Goal: Check status: Verify the current state of an ongoing process or item

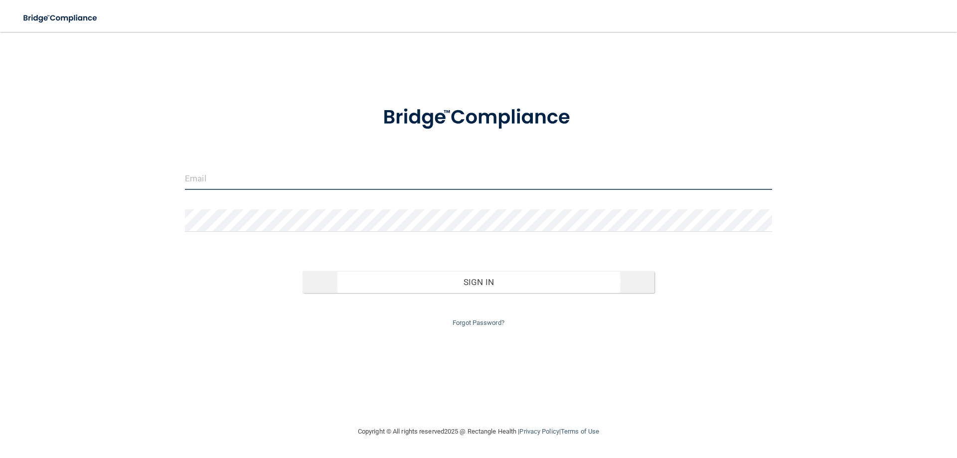
type input "[EMAIL_ADDRESS][DOMAIN_NAME]"
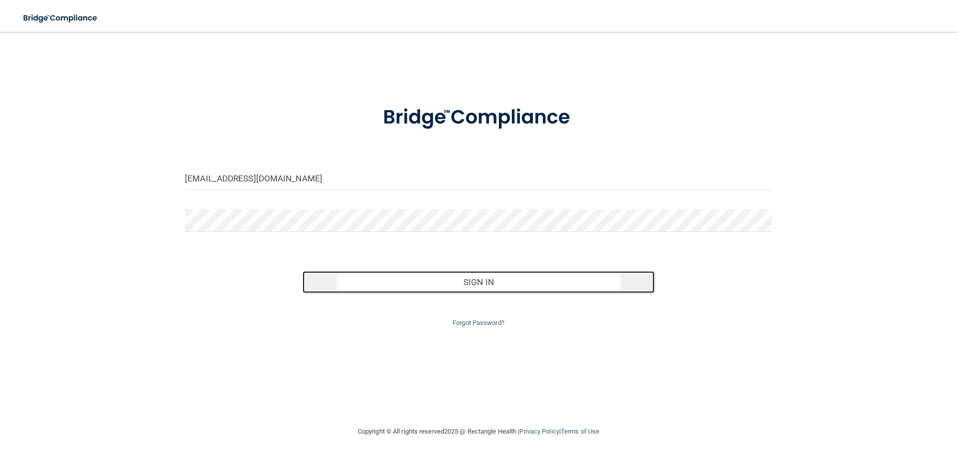
click at [499, 286] on button "Sign In" at bounding box center [478, 282] width 352 height 22
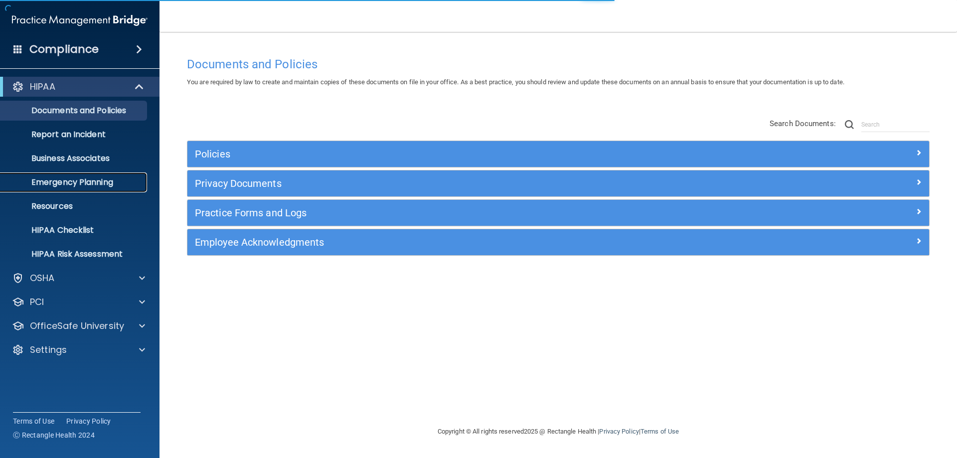
click at [56, 183] on p "Emergency Planning" at bounding box center [74, 182] width 136 height 10
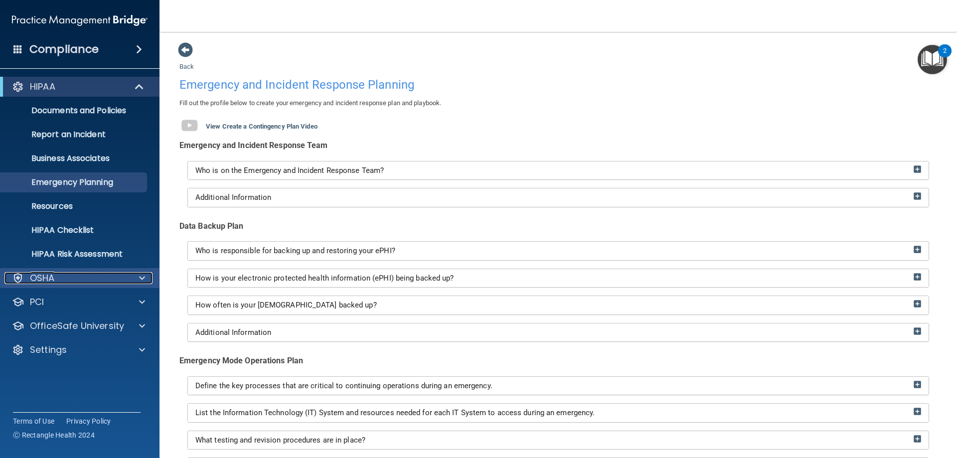
click at [71, 278] on div "OSHA" at bounding box center [66, 278] width 124 height 12
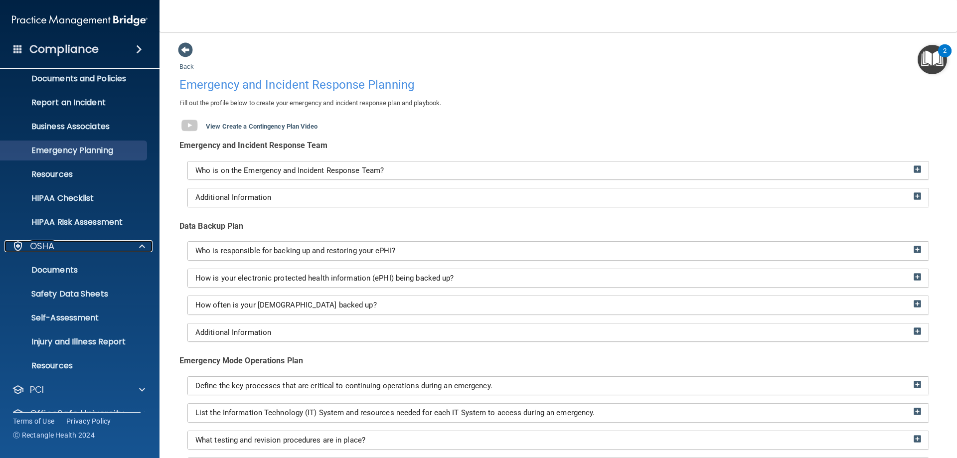
scroll to position [50, 0]
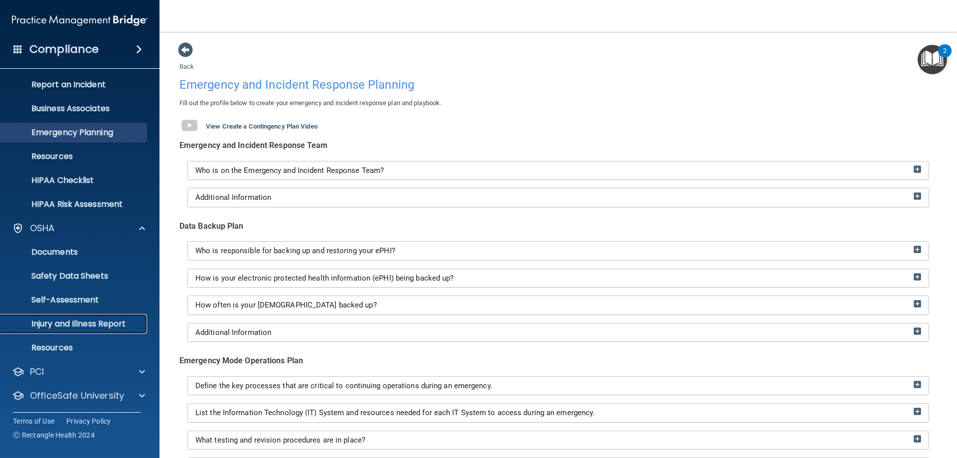
click at [78, 325] on p "Injury and Illness Report" at bounding box center [74, 324] width 136 height 10
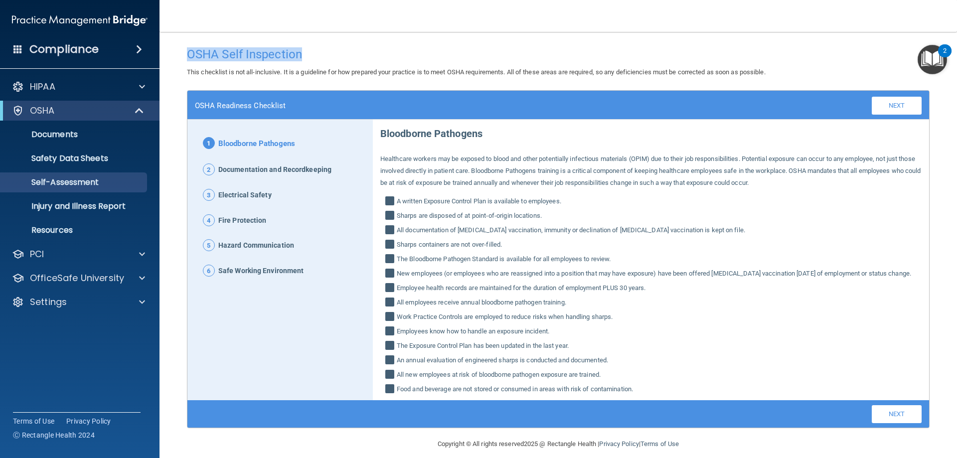
drag, startPoint x: 302, startPoint y: 55, endPoint x: 161, endPoint y: 47, distance: 141.8
click at [161, 47] on main "OSHA Self Inspection This checklist is not all-inclusive. It is a guideline for…" at bounding box center [557, 245] width 797 height 426
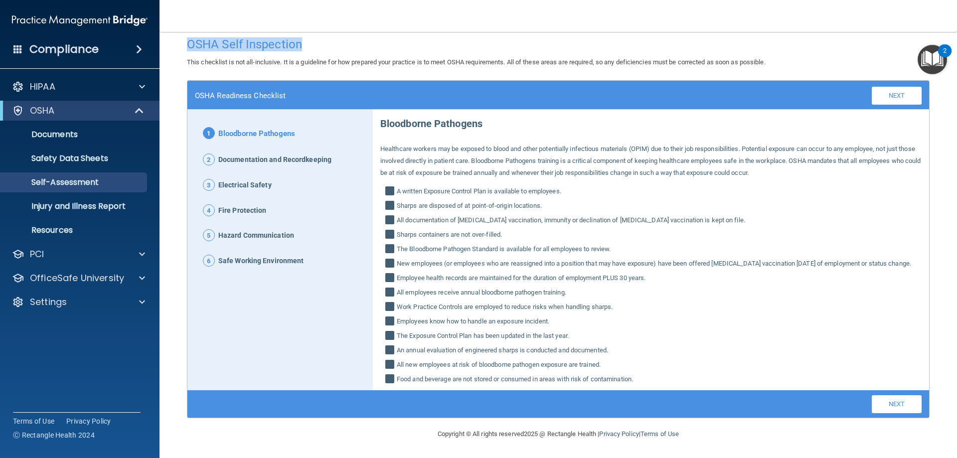
scroll to position [22, 0]
click at [223, 153] on span "Documentation and Recordkeeping" at bounding box center [274, 159] width 113 height 13
click at [209, 153] on span "2" at bounding box center [209, 159] width 12 height 12
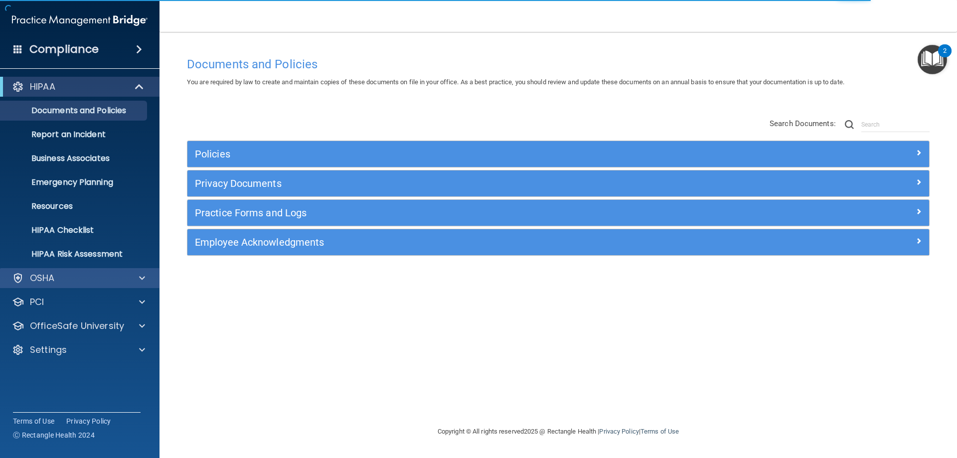
click at [25, 272] on div "OSHA" at bounding box center [80, 278] width 160 height 20
click at [69, 273] on div "OSHA" at bounding box center [80, 278] width 160 height 20
click at [145, 279] on div at bounding box center [140, 278] width 25 height 12
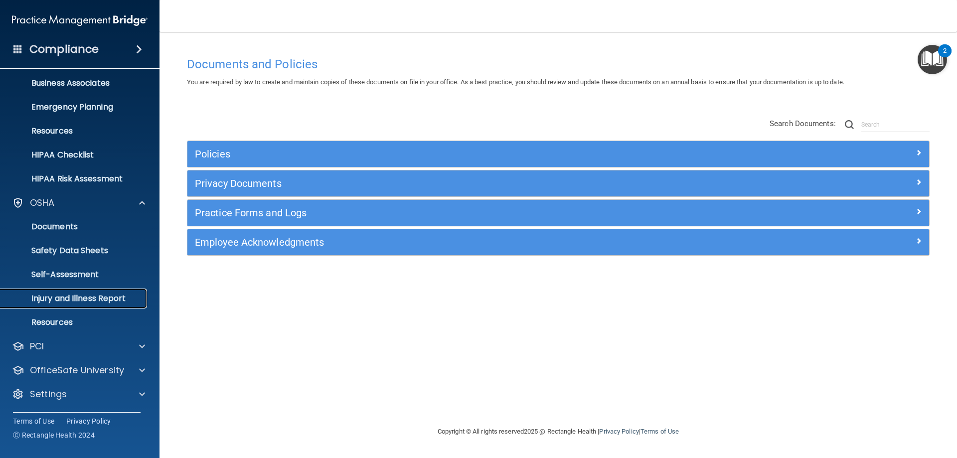
click at [80, 299] on p "Injury and Illness Report" at bounding box center [74, 298] width 136 height 10
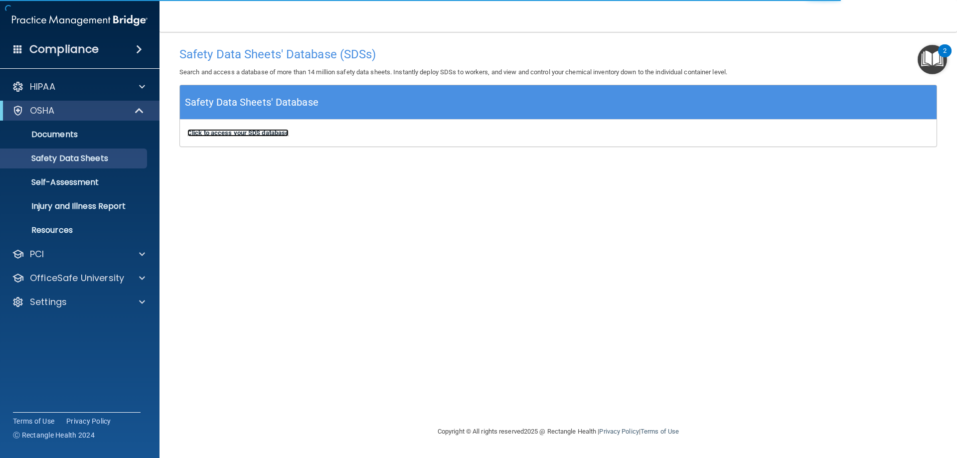
click at [267, 131] on b "Click to access your SDS database" at bounding box center [237, 132] width 101 height 7
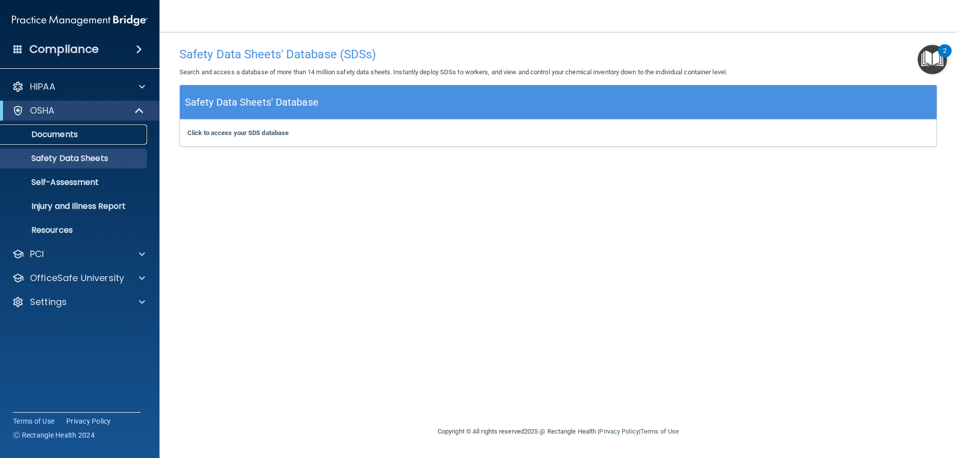
click at [46, 141] on link "Documents" at bounding box center [68, 135] width 157 height 20
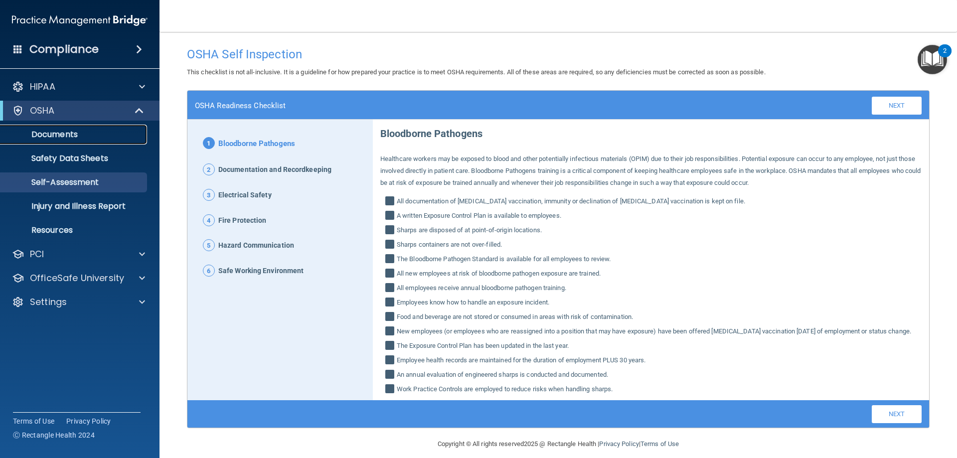
click at [57, 135] on p "Documents" at bounding box center [74, 135] width 136 height 10
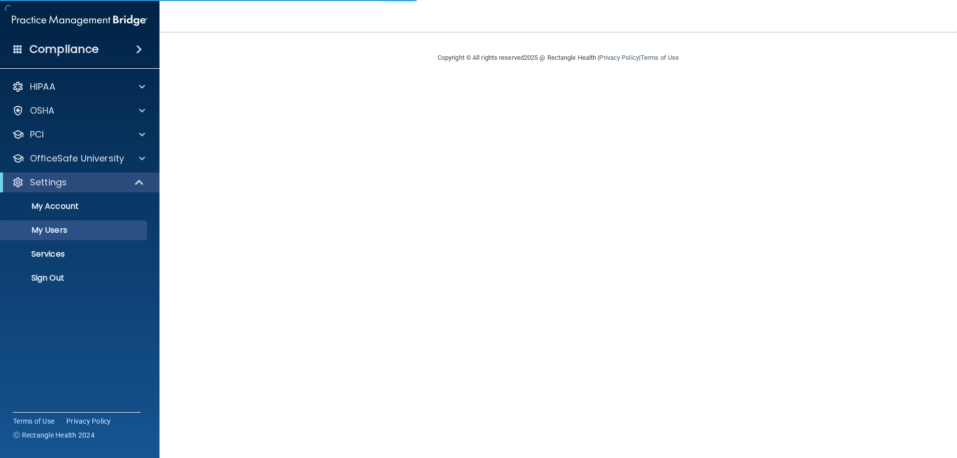
select select "20"
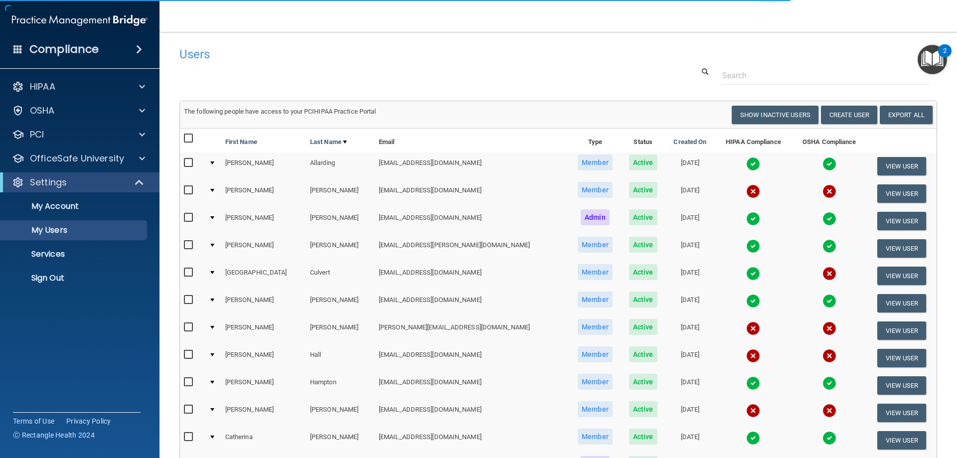
scroll to position [50, 0]
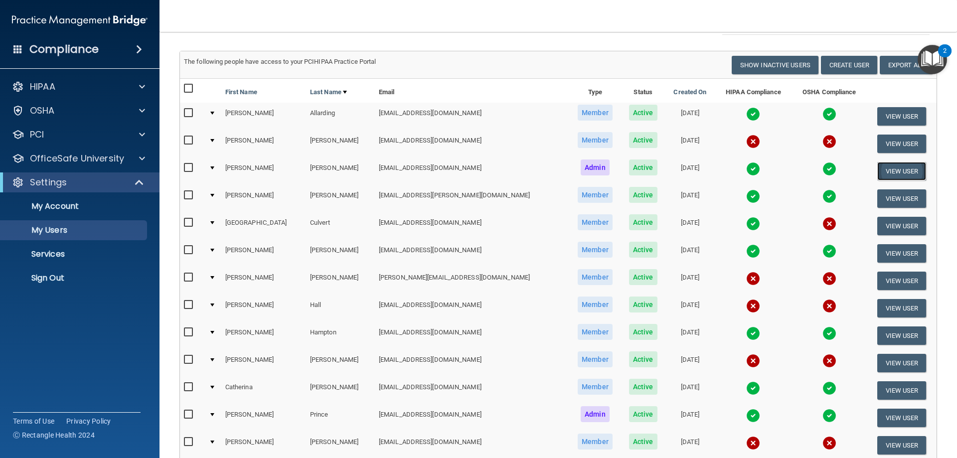
click at [881, 167] on button "View User" at bounding box center [901, 171] width 49 height 18
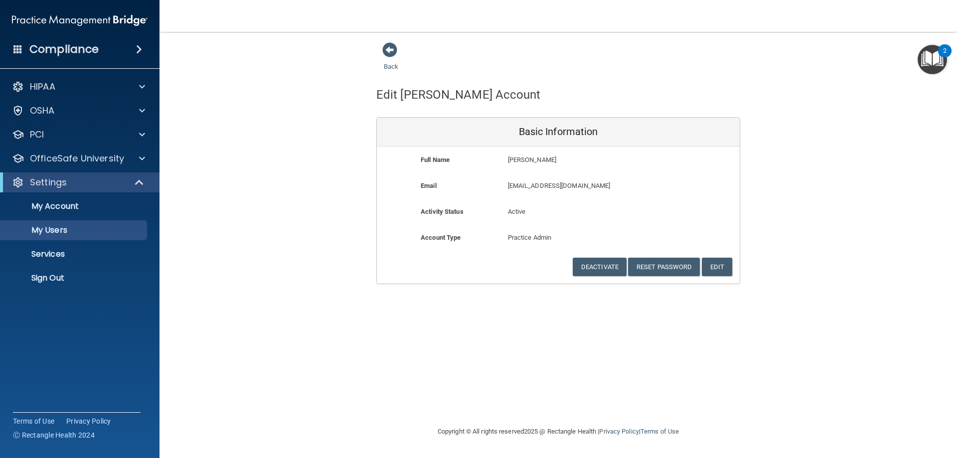
select select "20"
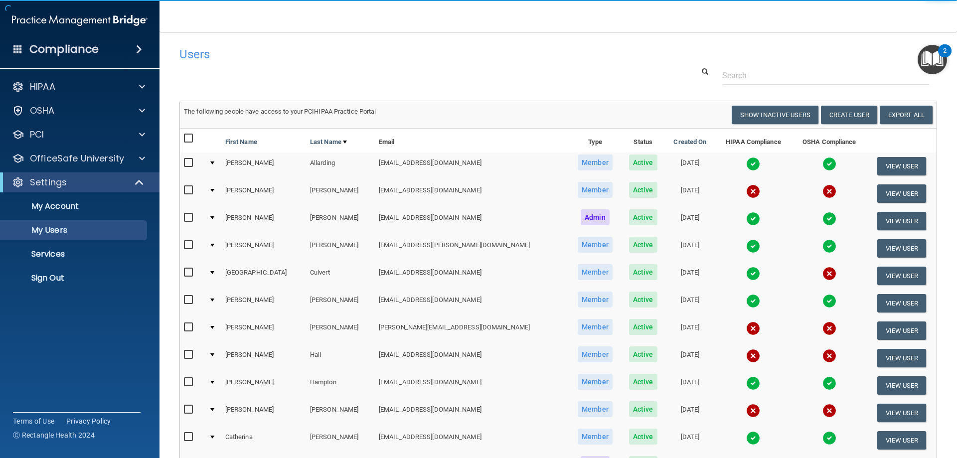
click at [822, 218] on img at bounding box center [829, 219] width 14 height 14
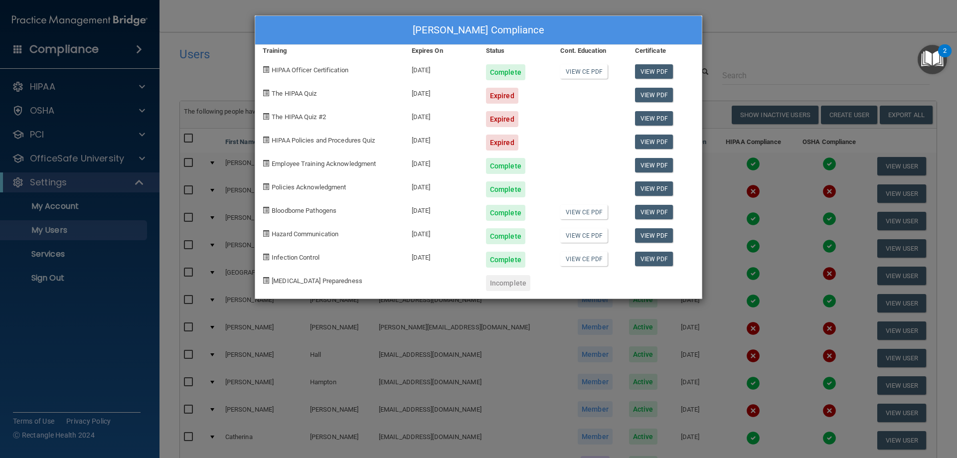
drag, startPoint x: 453, startPoint y: 262, endPoint x: 403, endPoint y: 205, distance: 76.3
click at [403, 205] on div "[PERSON_NAME] Compliance Training Expires On Status Cont. Education Certificate…" at bounding box center [478, 156] width 447 height 283
click at [786, 50] on div "[PERSON_NAME] Compliance Training Expires On Status Cont. Education Certificate…" at bounding box center [478, 229] width 957 height 458
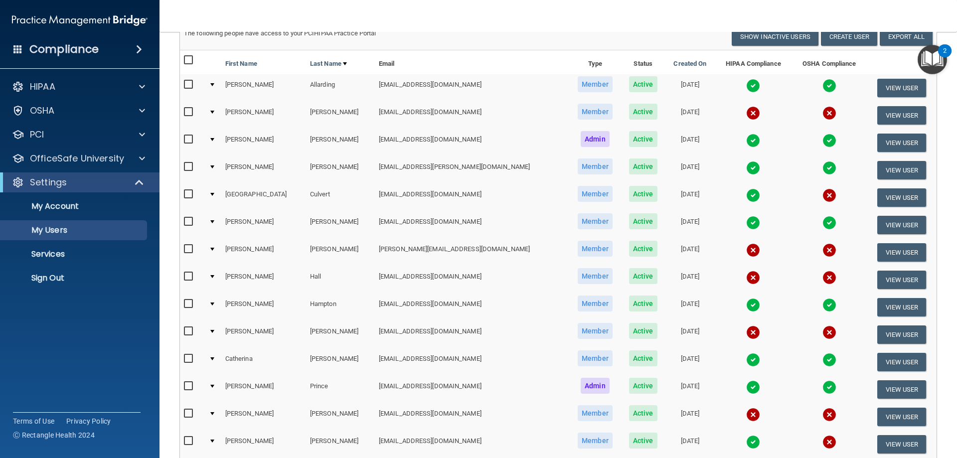
scroll to position [149, 0]
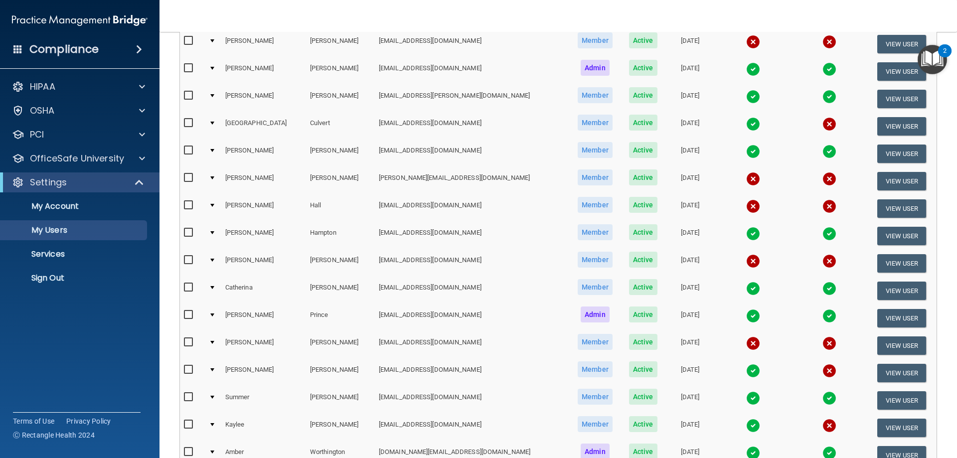
click at [822, 151] on img at bounding box center [829, 151] width 14 height 14
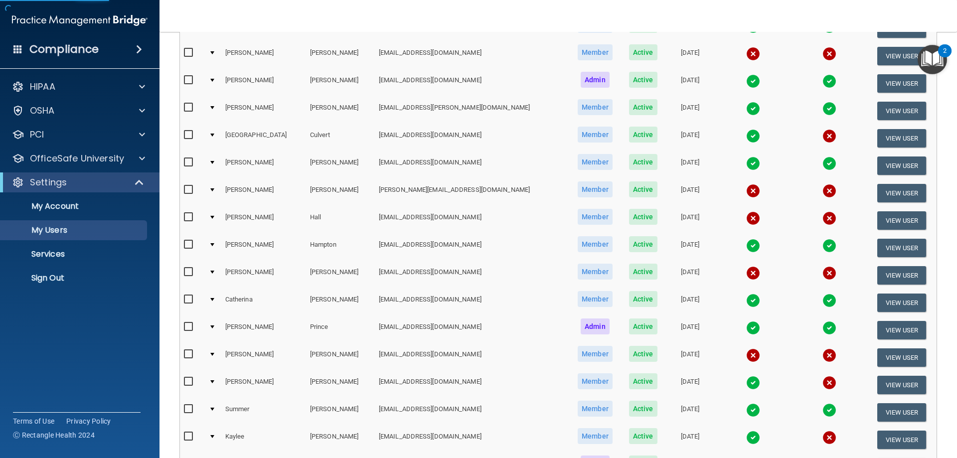
click at [822, 160] on img at bounding box center [829, 163] width 14 height 14
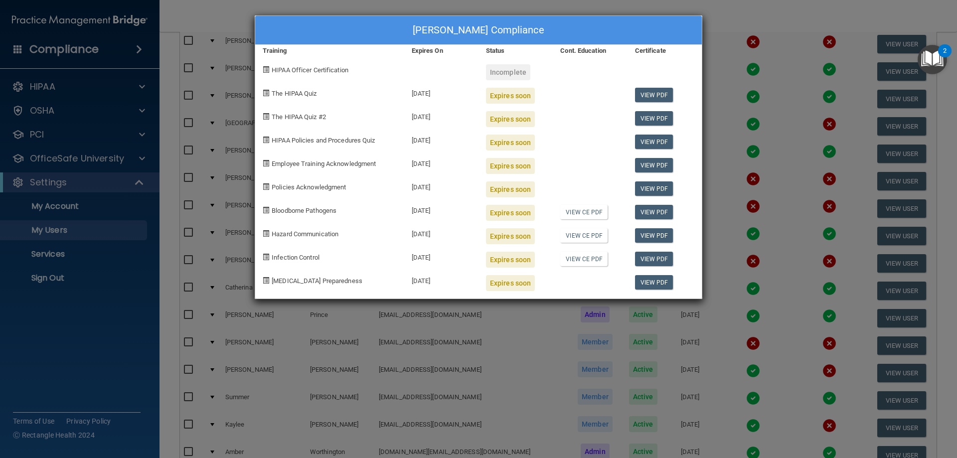
click at [741, 13] on div "[PERSON_NAME] Compliance Training Expires On Status Cont. Education Certificate…" at bounding box center [478, 229] width 957 height 458
click at [725, 13] on div "[PERSON_NAME] Compliance Training Expires On Status Cont. Education Certificate…" at bounding box center [478, 229] width 957 height 458
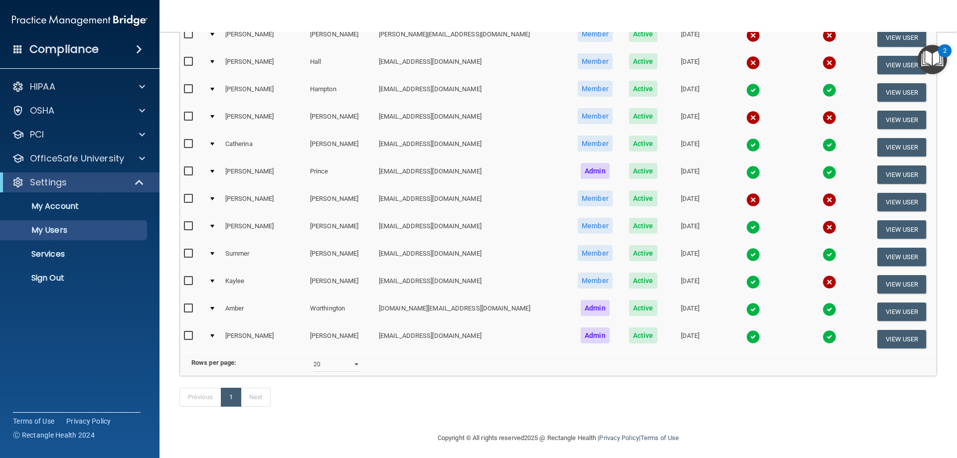
scroll to position [299, 0]
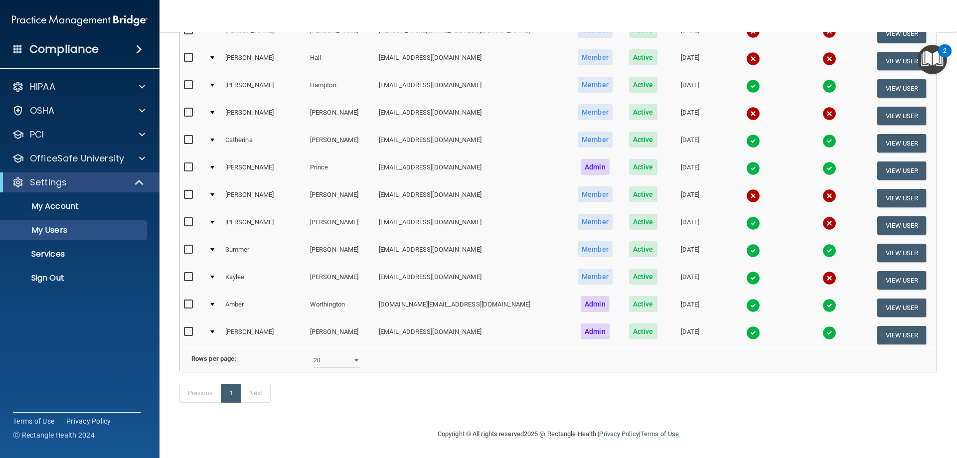
click at [746, 192] on img at bounding box center [753, 196] width 14 height 14
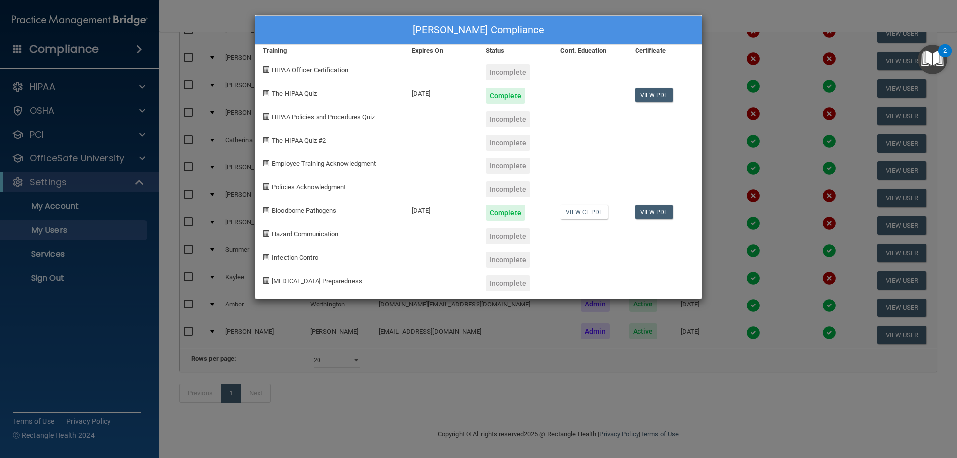
click at [774, 17] on div "[PERSON_NAME] Compliance Training Expires On Status Cont. Education Certificate…" at bounding box center [478, 229] width 957 height 458
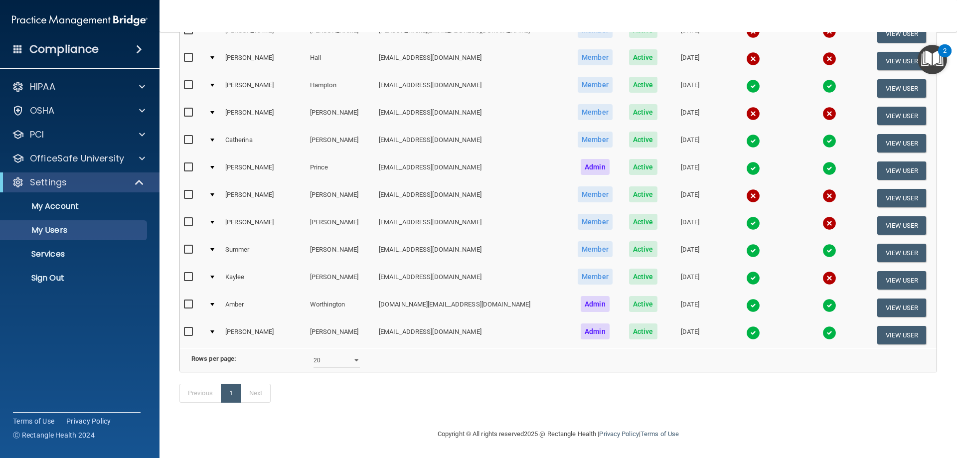
click at [822, 195] on img at bounding box center [829, 196] width 14 height 14
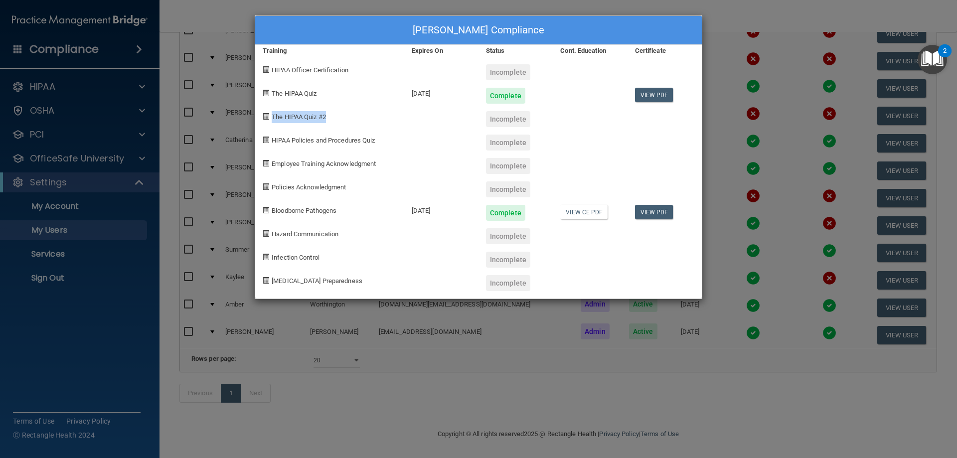
drag, startPoint x: 331, startPoint y: 119, endPoint x: 270, endPoint y: 113, distance: 61.6
click at [270, 113] on div "The HIPAA Quiz #2" at bounding box center [329, 115] width 149 height 23
drag, startPoint x: 380, startPoint y: 142, endPoint x: 265, endPoint y: 141, distance: 115.1
click at [265, 141] on div "HIPAA Policies and Procedures Quiz" at bounding box center [329, 138] width 149 height 23
drag, startPoint x: 529, startPoint y: 74, endPoint x: 246, endPoint y: 75, distance: 283.5
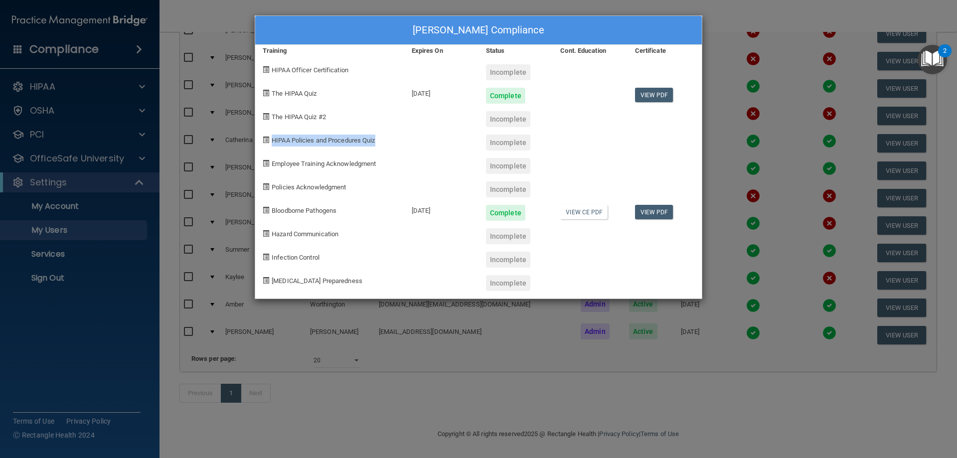
click at [246, 75] on div "[PERSON_NAME] Compliance Training Expires On Status Cont. Education Certificate…" at bounding box center [478, 229] width 957 height 458
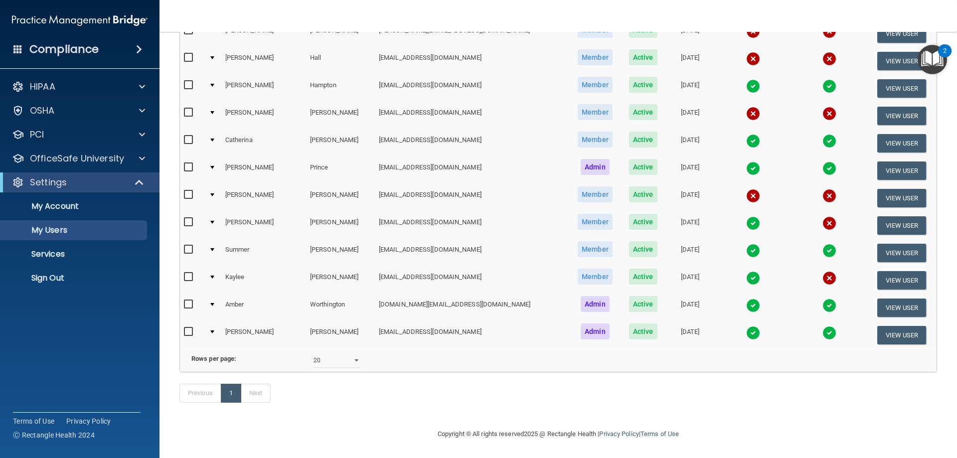
click at [822, 196] on img at bounding box center [829, 196] width 14 height 14
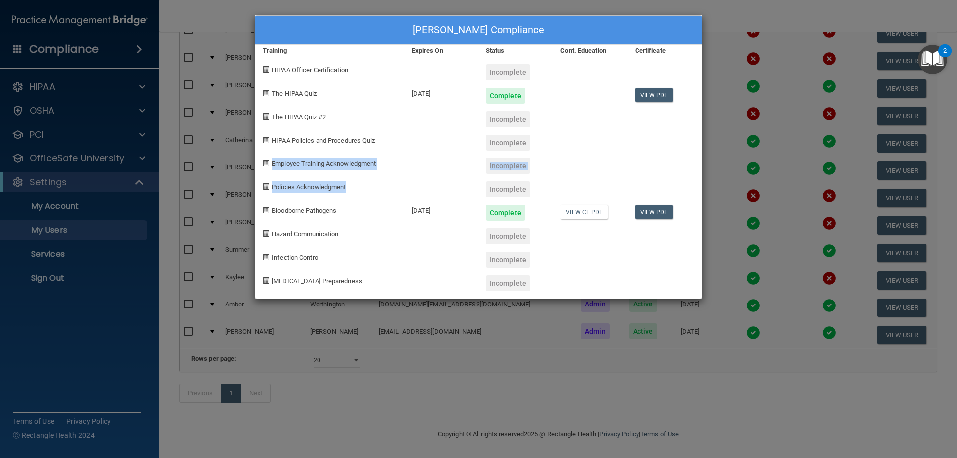
drag, startPoint x: 349, startPoint y: 187, endPoint x: 257, endPoint y: 156, distance: 96.7
click at [257, 156] on div "[PERSON_NAME] Compliance Training Expires On Status Cont. Education Certificate…" at bounding box center [478, 156] width 447 height 283
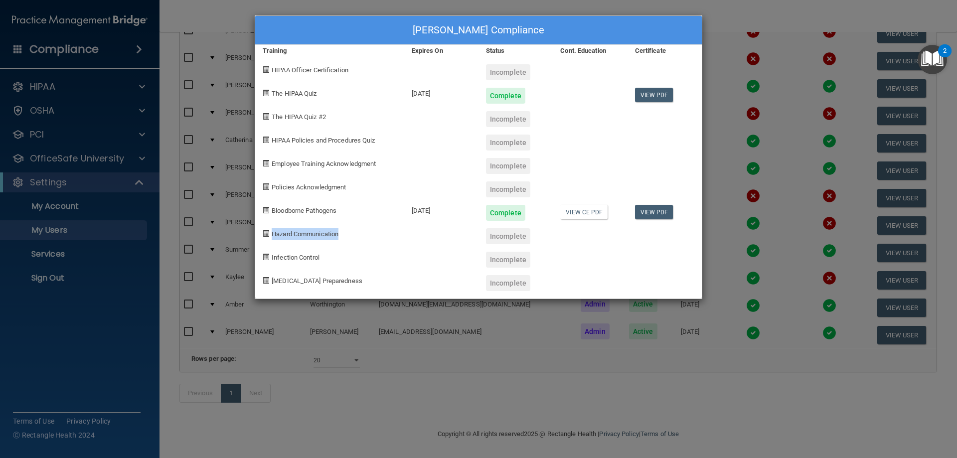
drag, startPoint x: 360, startPoint y: 231, endPoint x: 264, endPoint y: 235, distance: 95.8
click at [264, 235] on div "Hazard Communication" at bounding box center [329, 232] width 149 height 23
drag, startPoint x: 608, startPoint y: 290, endPoint x: 240, endPoint y: 274, distance: 368.6
click at [240, 274] on div "[PERSON_NAME] Compliance Training Expires On Status Cont. Education Certificate…" at bounding box center [478, 229] width 957 height 458
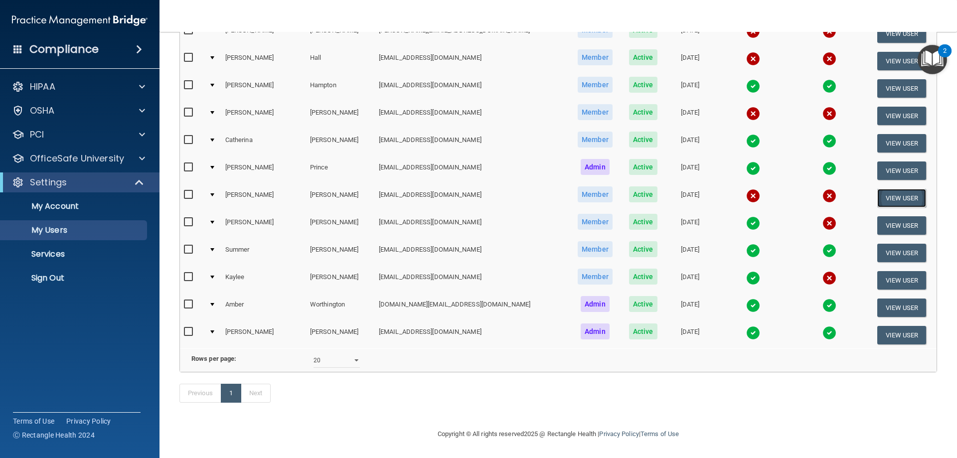
click at [877, 193] on button "View User" at bounding box center [901, 198] width 49 height 18
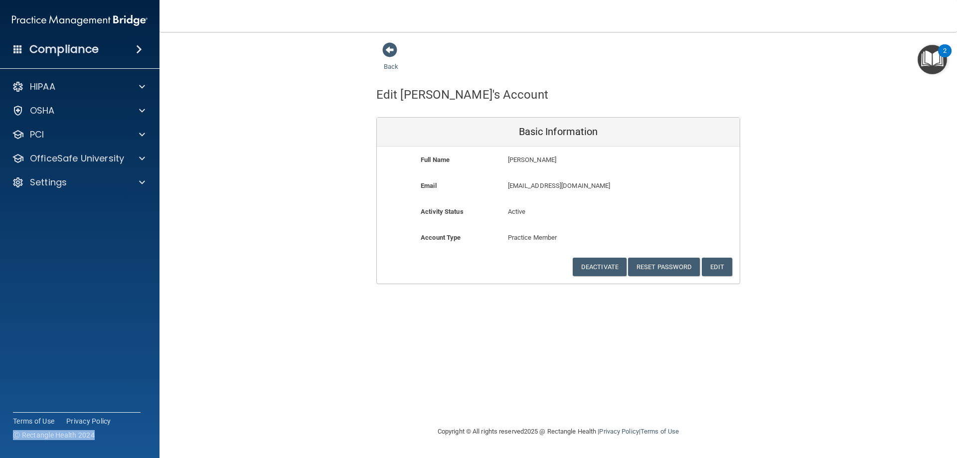
drag, startPoint x: 99, startPoint y: 437, endPoint x: 7, endPoint y: 431, distance: 91.8
click at [1, 431] on div "Compliance HIPAA Documents and Policies Report an Incident Business Associates …" at bounding box center [79, 229] width 159 height 458
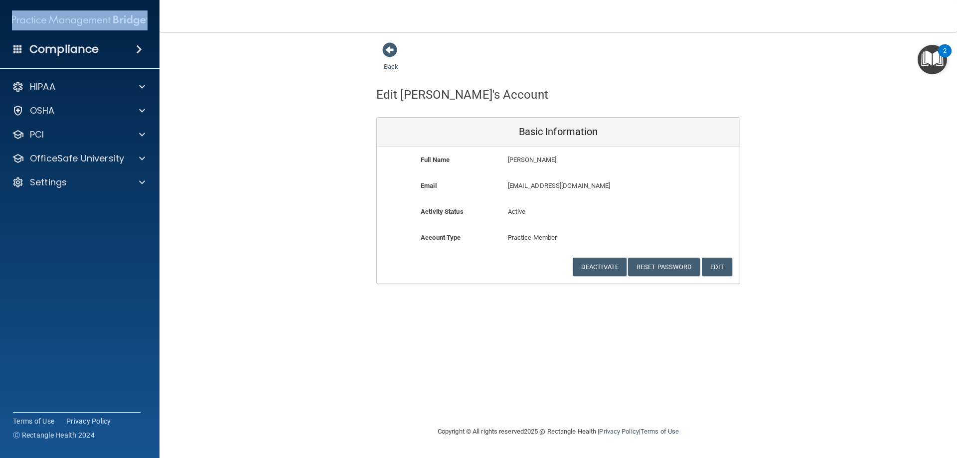
drag, startPoint x: 152, startPoint y: 17, endPoint x: 78, endPoint y: 28, distance: 75.0
click at [75, 28] on div "Compliance HIPAA Documents and Policies Report an Incident Business Associates …" at bounding box center [79, 229] width 159 height 458
click at [40, 184] on p "Settings" at bounding box center [48, 182] width 37 height 12
click at [48, 235] on p "My Users" at bounding box center [74, 230] width 136 height 10
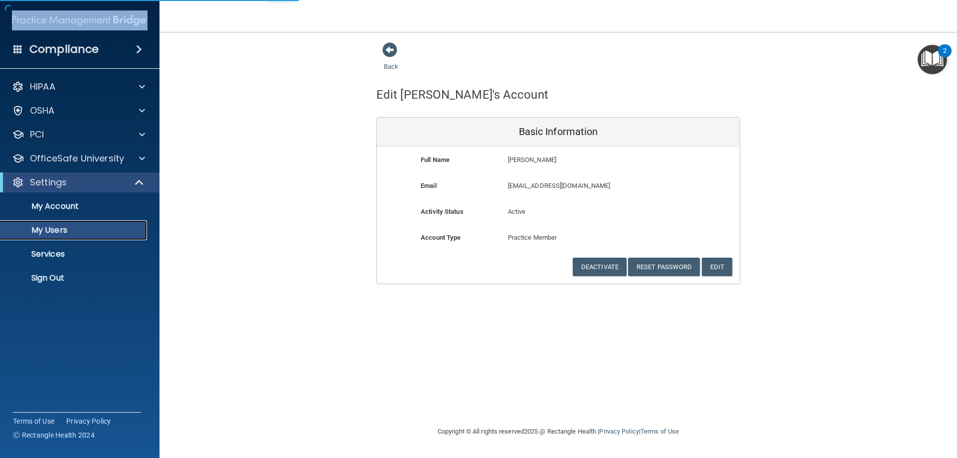
select select "20"
